Goal: Register for event/course

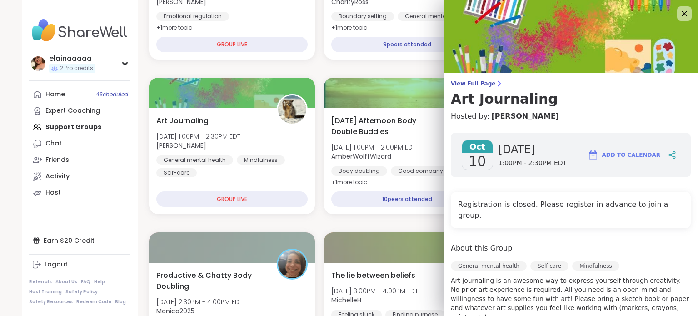
scroll to position [84, 0]
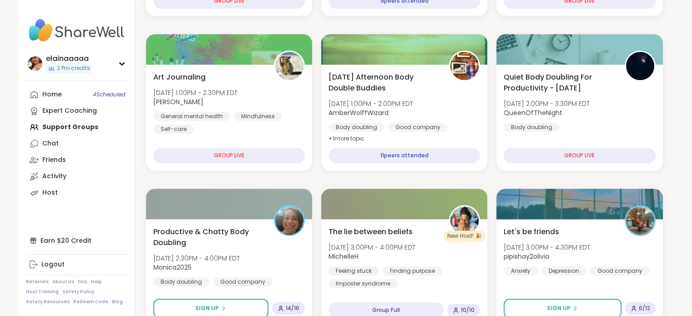
scroll to position [752, 0]
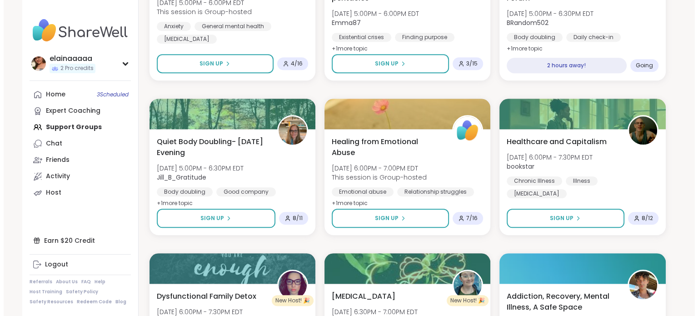
scroll to position [839, 0]
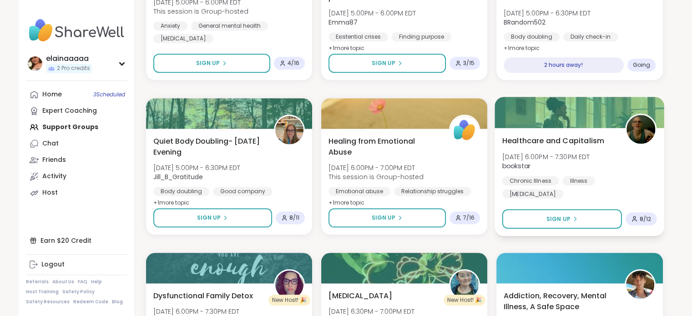
click at [576, 165] on span "bookstar" at bounding box center [546, 165] width 88 height 9
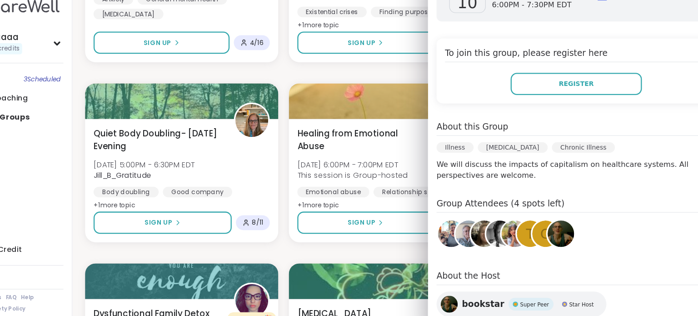
click at [538, 187] on div "[DATE] [DATE] 6:00PM - 7:30PM EDT Add to Calendar To join this group, please re…" at bounding box center [571, 174] width 255 height 362
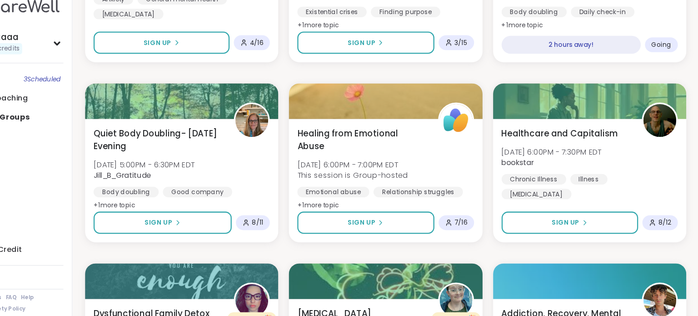
click at [216, 85] on div "New Host! 🎉 Skill Building: Solution-Focused Problem-Solving [DATE] 1:00PM - 2:…" at bounding box center [407, 243] width 517 height 1837
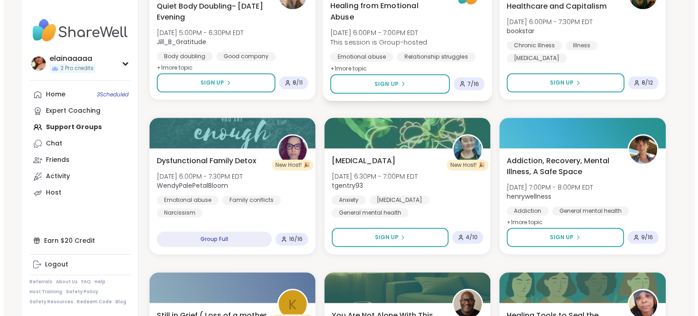
scroll to position [979, 0]
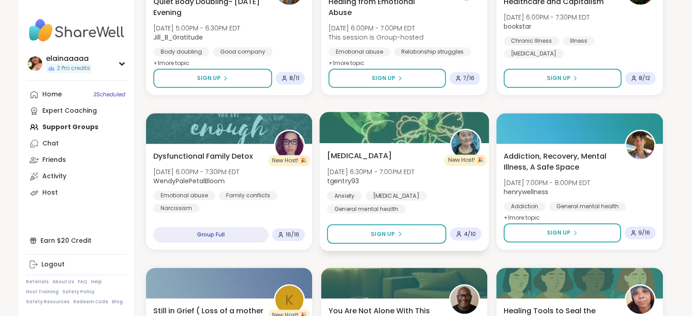
click at [407, 165] on div "[MEDICAL_DATA] [DATE] 6:30PM - 7:00PM EDT tgentry93 Anxiety [MEDICAL_DATA] Gene…" at bounding box center [403, 181] width 155 height 63
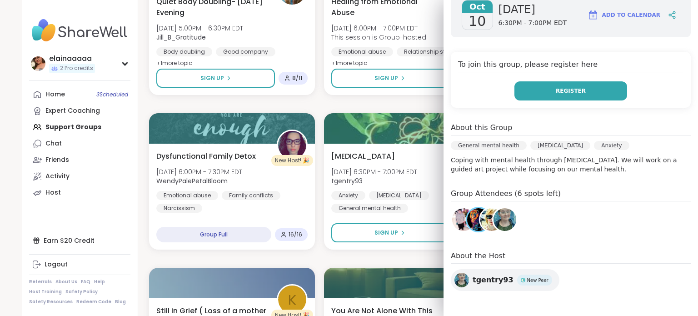
click at [546, 85] on button "Register" at bounding box center [571, 90] width 113 height 19
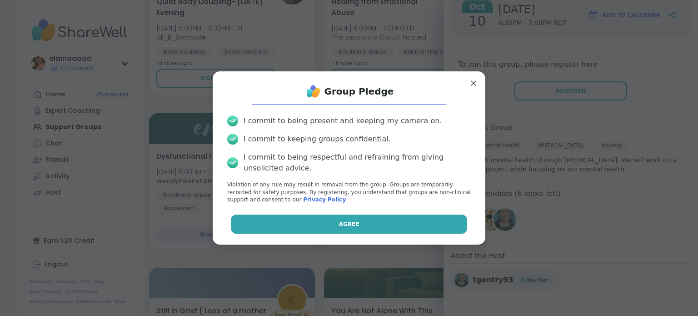
click at [303, 224] on button "Agree" at bounding box center [349, 224] width 237 height 19
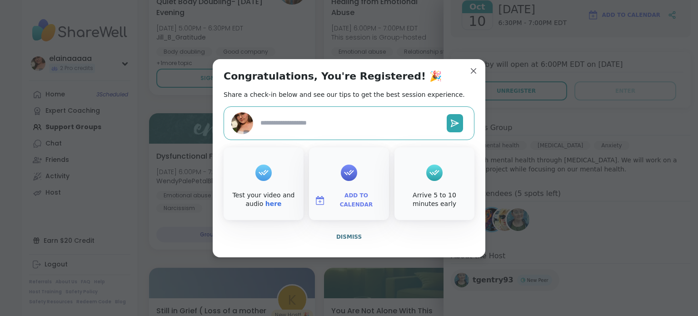
type textarea "*"
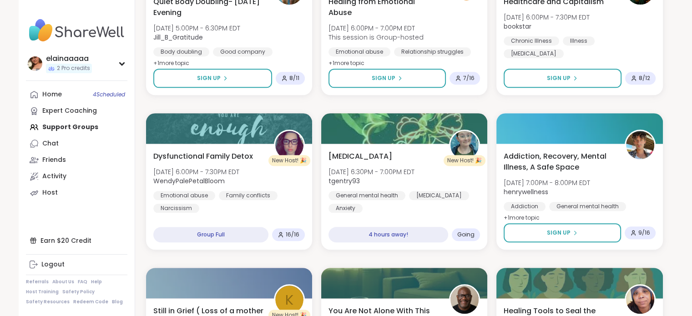
click at [386, 103] on div "New Host! 🎉 Skill Building: Solution-Focused Problem-Solving [DATE] 1:00PM - 2:…" at bounding box center [404, 104] width 517 height 1837
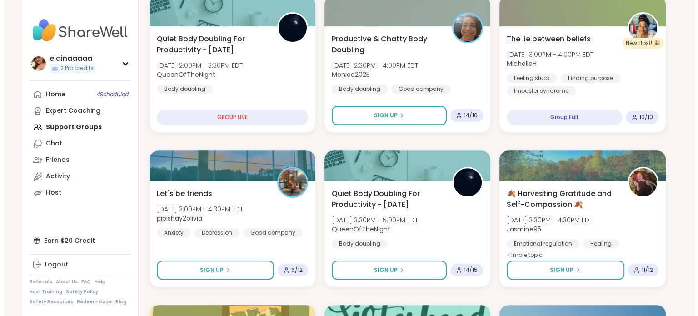
scroll to position [323, 0]
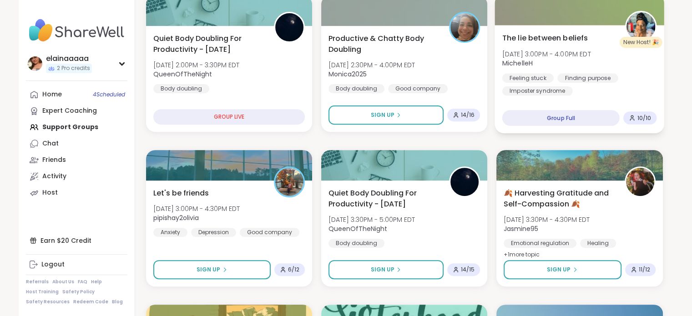
click at [561, 56] on span "[DATE] 3:00PM - 4:00PM EDT" at bounding box center [546, 53] width 89 height 9
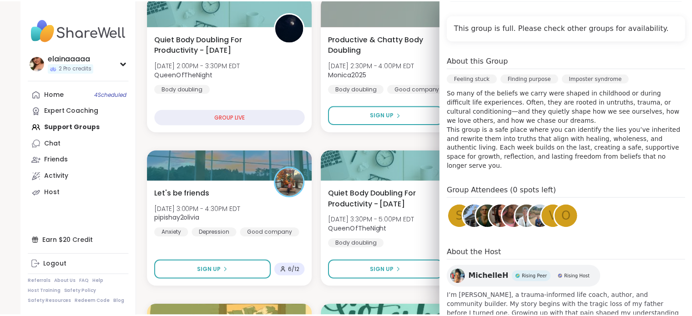
scroll to position [322, 0]
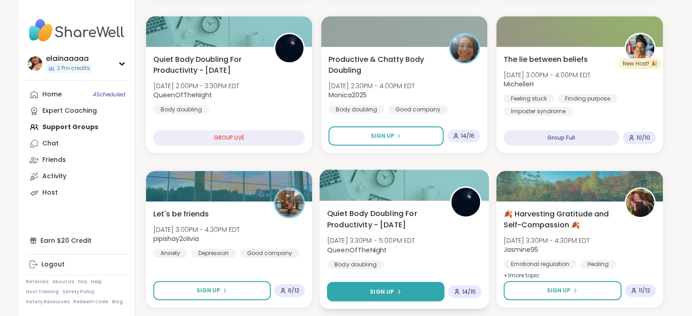
scroll to position [302, 0]
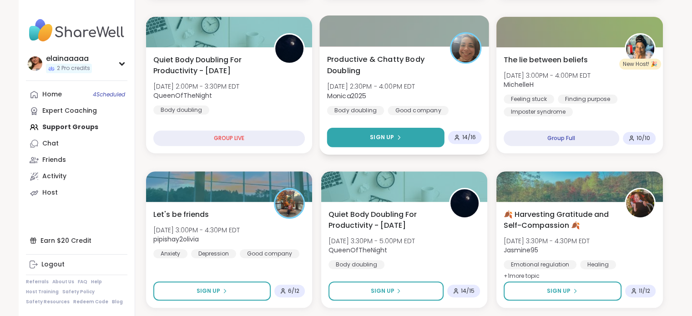
click at [405, 139] on button "Sign Up" at bounding box center [384, 138] width 117 height 20
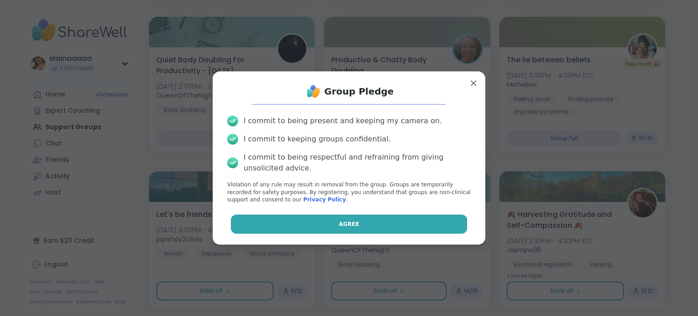
click at [369, 215] on button "Agree" at bounding box center [349, 224] width 237 height 19
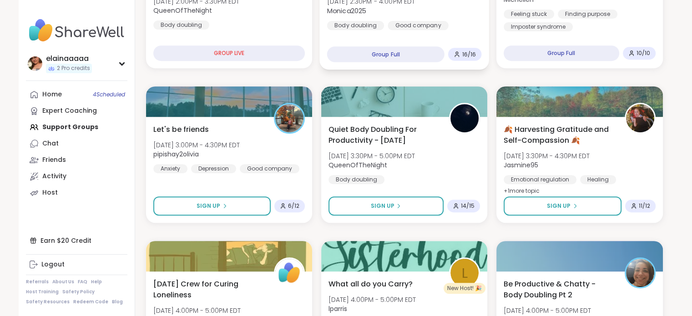
scroll to position [387, 0]
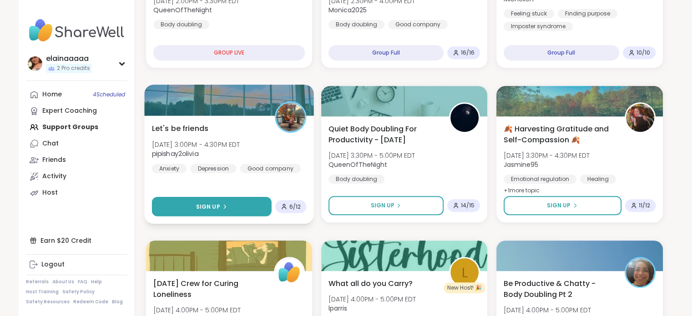
click at [240, 205] on button "Sign Up" at bounding box center [211, 207] width 120 height 20
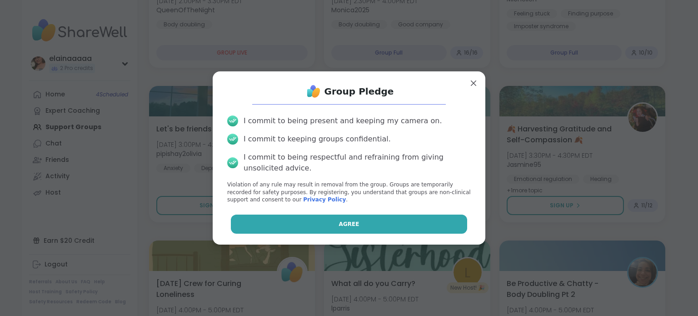
click at [292, 226] on button "Agree" at bounding box center [349, 224] width 237 height 19
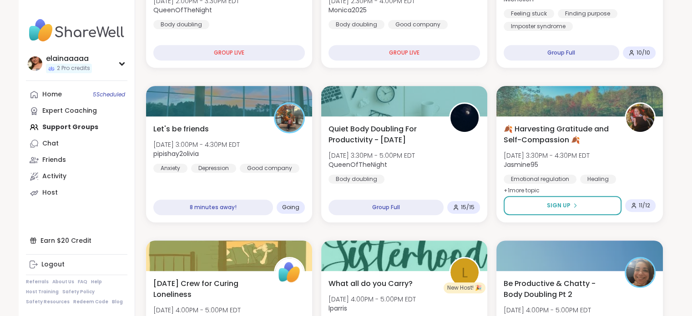
click at [60, 20] on img at bounding box center [76, 31] width 101 height 32
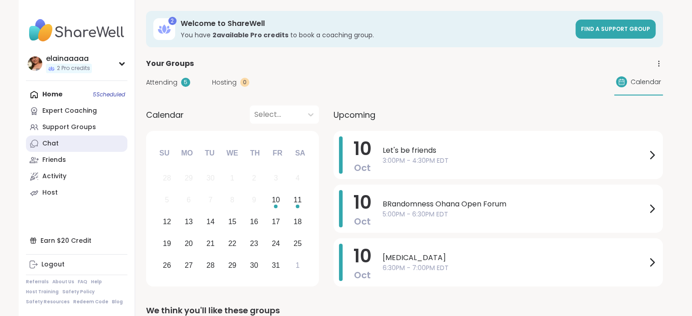
click at [40, 140] on link "Chat" at bounding box center [76, 144] width 101 height 16
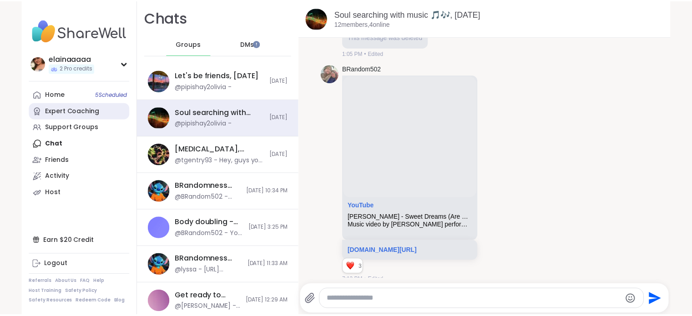
scroll to position [5670, 0]
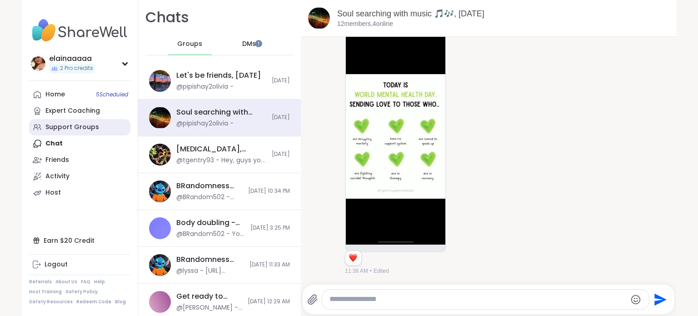
click at [50, 124] on div "Support Groups" at bounding box center [72, 127] width 54 height 9
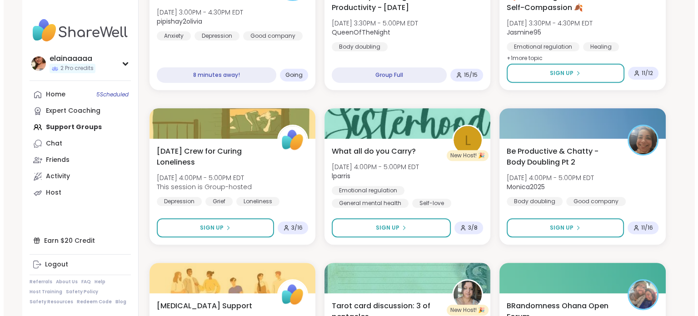
scroll to position [367, 0]
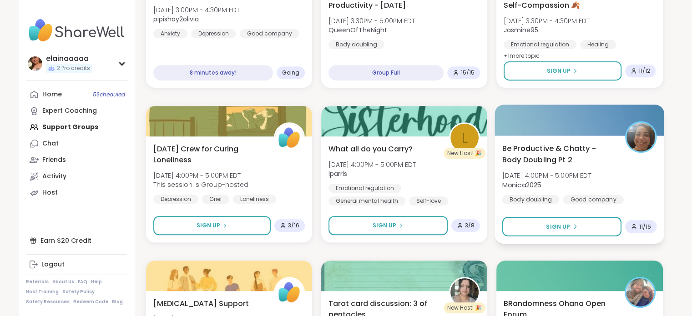
click at [541, 190] on div "Be Productive & Chatty - Body Doubling Pt 2 Fri, Oct 10 | 4:00PM - 5:00PM EDT M…" at bounding box center [579, 173] width 155 height 61
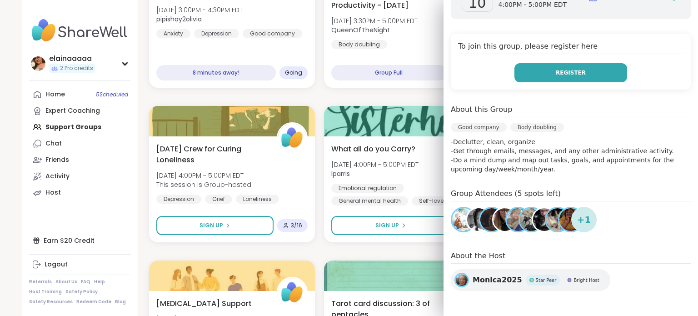
click at [556, 73] on span "Register" at bounding box center [571, 73] width 30 height 8
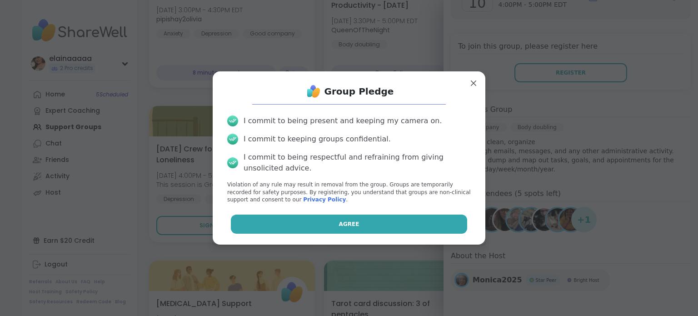
click at [340, 221] on span "Agree" at bounding box center [349, 224] width 20 height 8
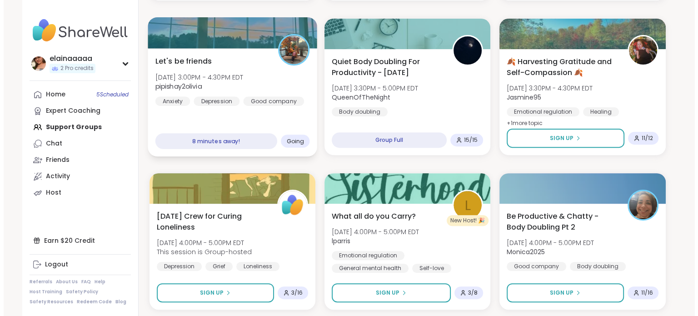
scroll to position [303, 0]
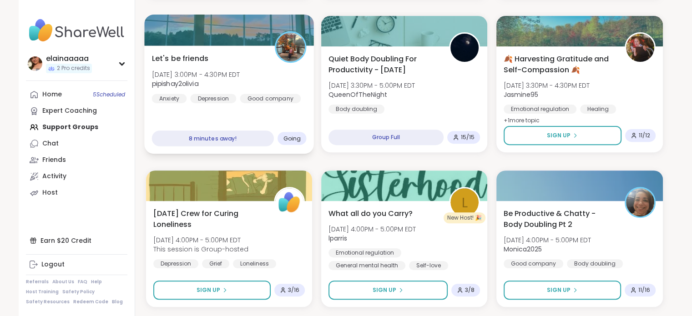
click at [278, 116] on div "Let's be friends Fri, Oct 10 | 3:00PM - 4:30PM EDT pipishay2olivia Anxiety Depr…" at bounding box center [229, 99] width 170 height 108
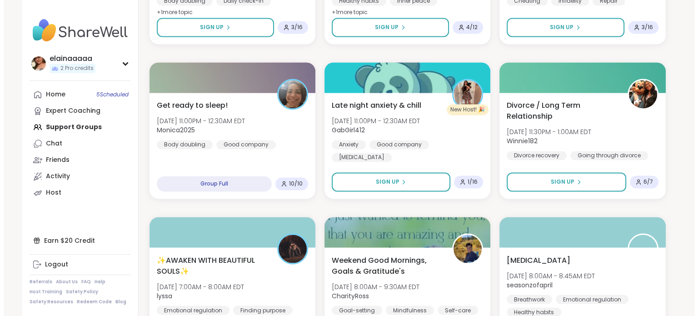
scroll to position [1493, 0]
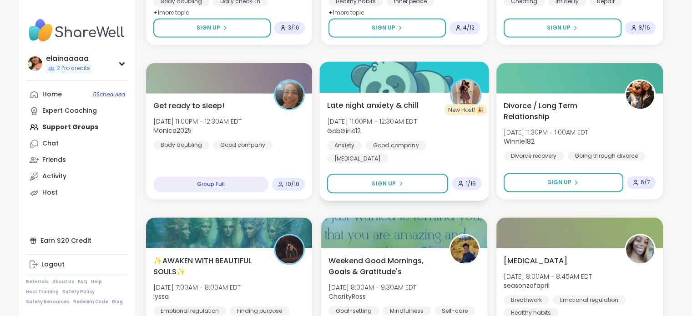
click at [390, 123] on span "[DATE] 11:00PM - 12:30AM EDT" at bounding box center [371, 120] width 90 height 9
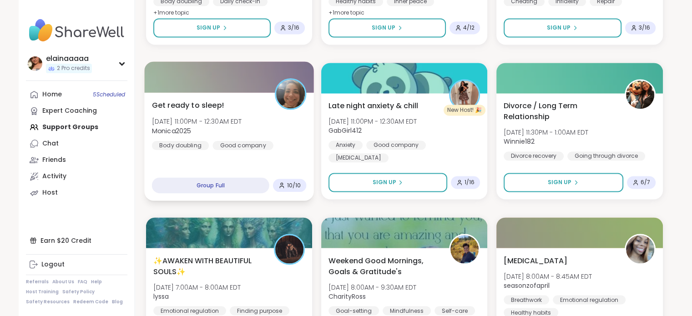
click at [266, 152] on div "Get ready to sleep! Fri, Oct 10 | 11:00PM - 12:30AM EDT Monica2025 Body doublin…" at bounding box center [229, 146] width 170 height 108
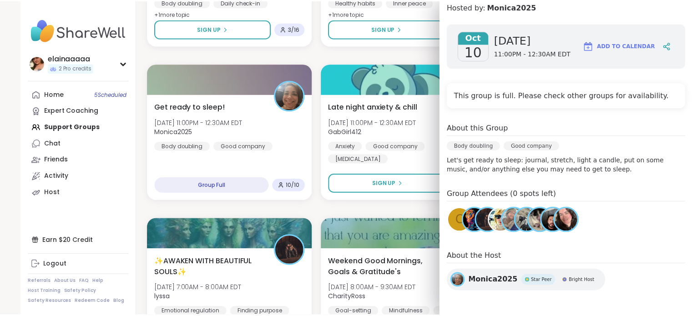
scroll to position [1492, 0]
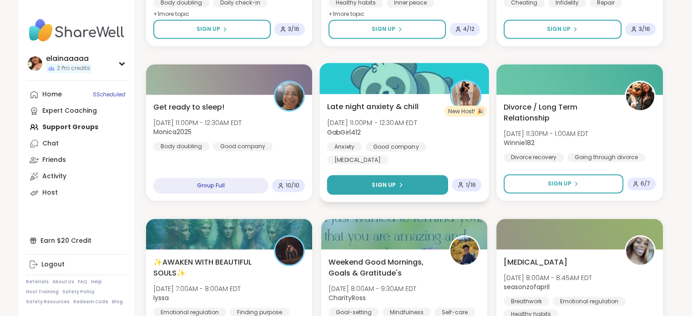
click at [362, 183] on button "Sign Up" at bounding box center [386, 185] width 121 height 20
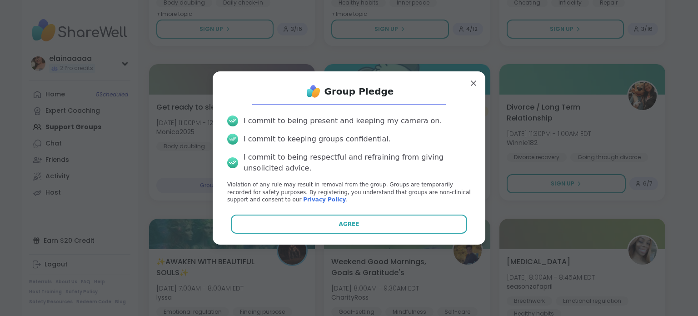
click at [370, 212] on div "Group Pledge I commit to being present and keeping my camera on. I commit to ke…" at bounding box center [349, 158] width 258 height 159
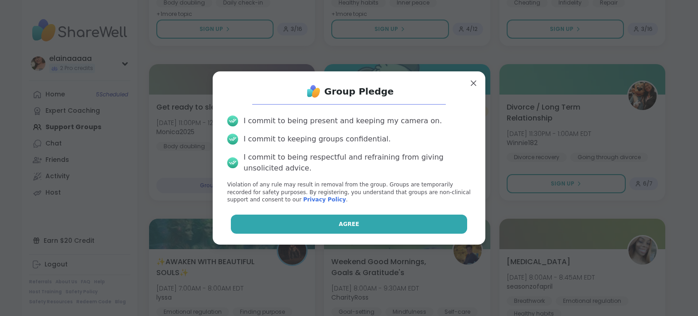
click at [340, 221] on span "Agree" at bounding box center [349, 224] width 20 height 8
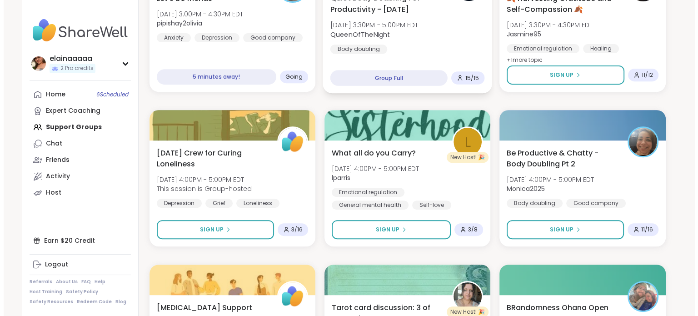
scroll to position [364, 0]
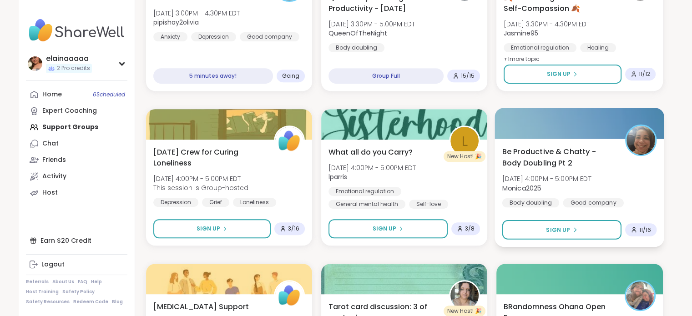
click at [532, 186] on b "Monica2025" at bounding box center [521, 187] width 39 height 9
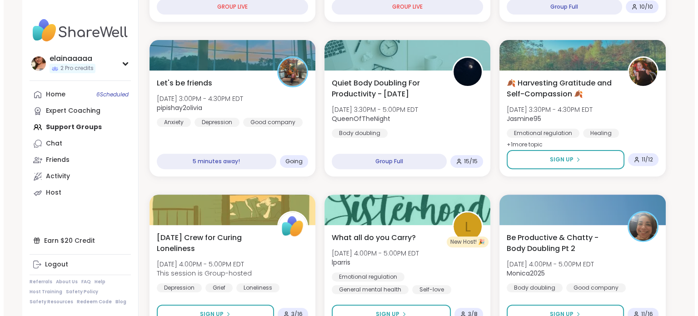
scroll to position [268, 0]
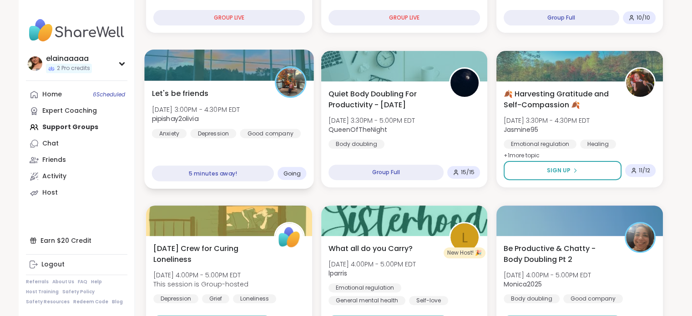
click at [266, 116] on div "Let's be friends Fri, Oct 10 | 3:00PM - 4:30PM EDT pipishay2olivia Anxiety Depr…" at bounding box center [228, 113] width 155 height 50
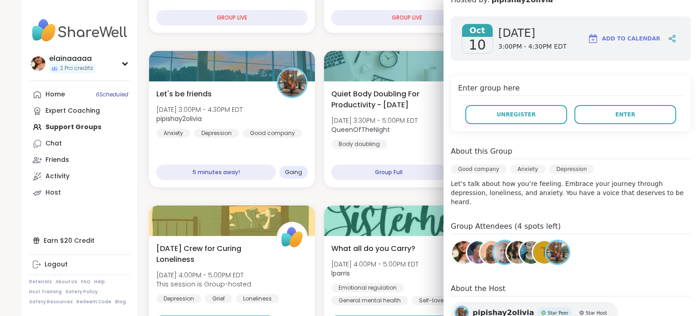
scroll to position [153, 0]
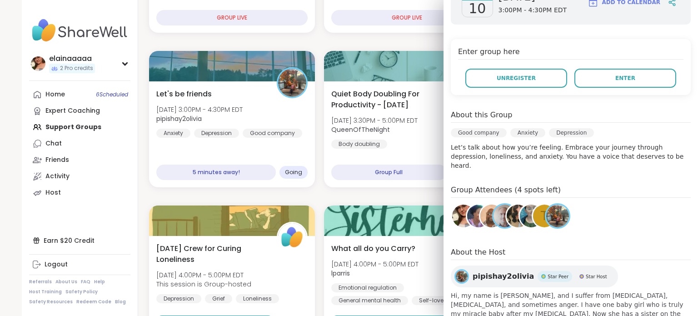
click at [549, 185] on h4 "Group Attendees (4 spots left)" at bounding box center [571, 191] width 240 height 13
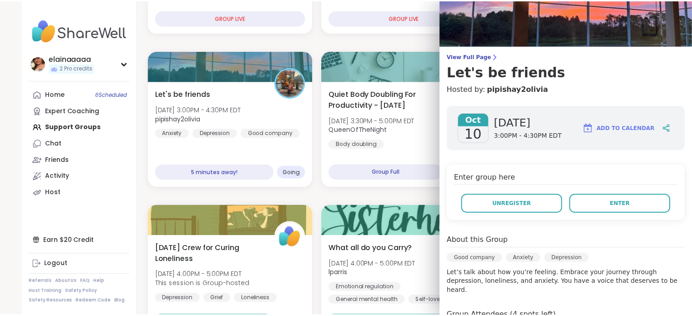
scroll to position [27, 0]
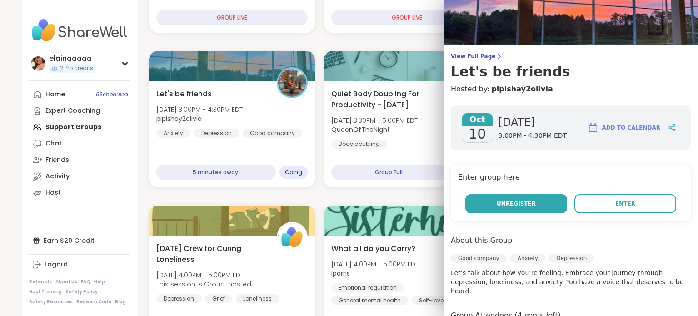
click at [505, 210] on button "Unregister" at bounding box center [517, 203] width 102 height 19
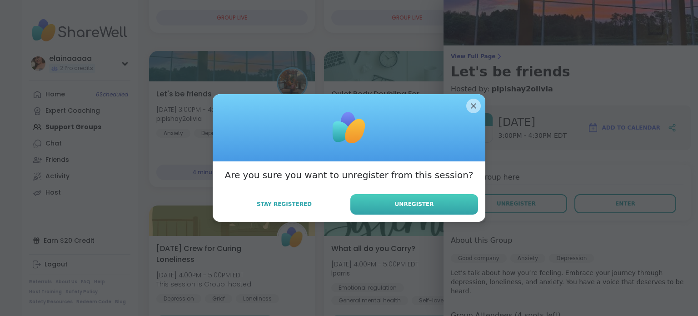
click at [430, 208] on button "Unregister" at bounding box center [415, 204] width 128 height 20
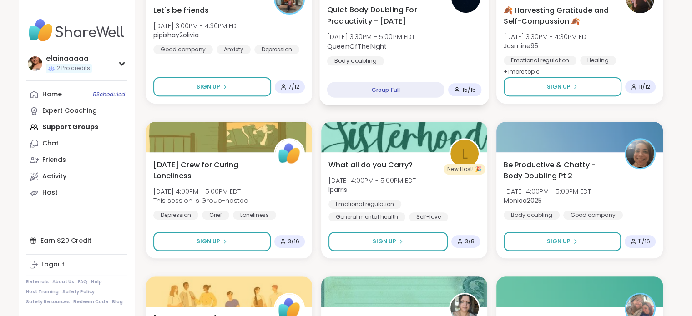
scroll to position [353, 0]
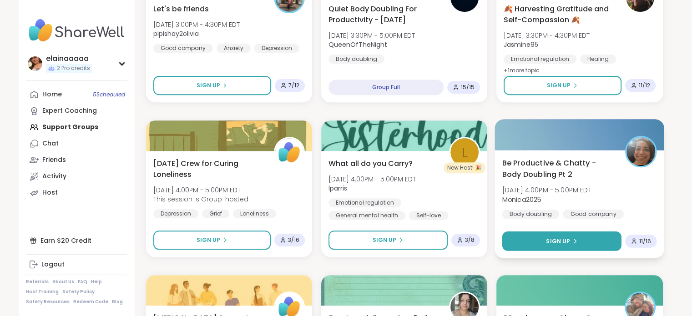
click at [527, 247] on button "Sign Up" at bounding box center [561, 241] width 119 height 20
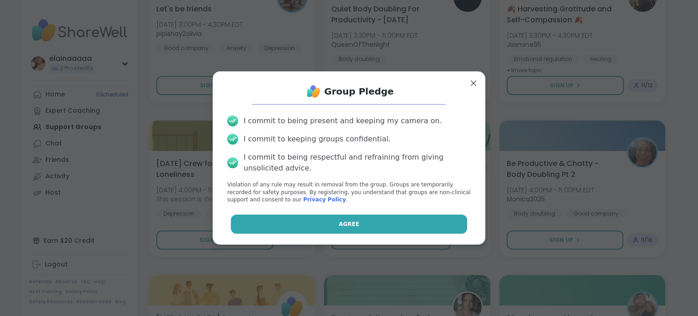
click at [382, 224] on button "Agree" at bounding box center [349, 224] width 237 height 19
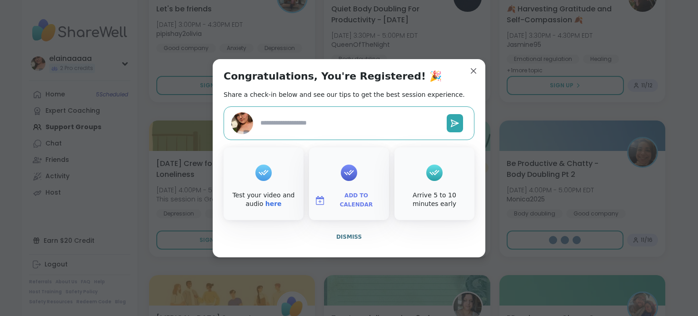
type textarea "*"
click at [340, 234] on span "Dismiss" at bounding box center [349, 237] width 25 height 6
